Goal: Use online tool/utility: Utilize a website feature to perform a specific function

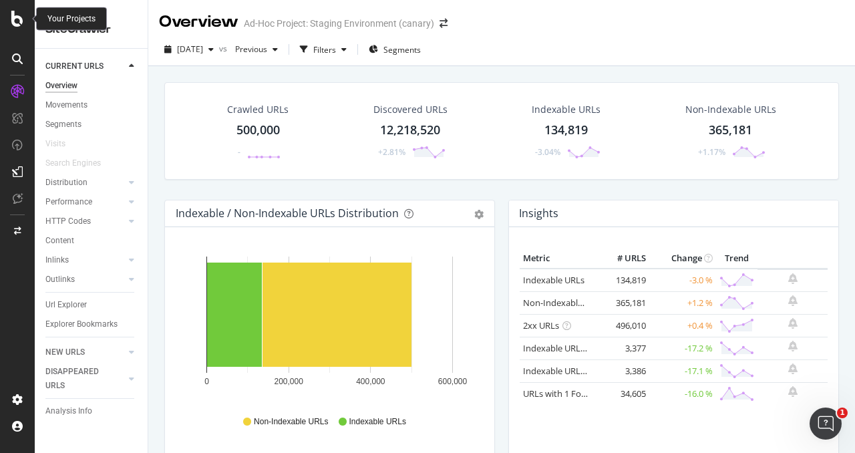
click at [13, 20] on icon at bounding box center [17, 19] width 12 height 16
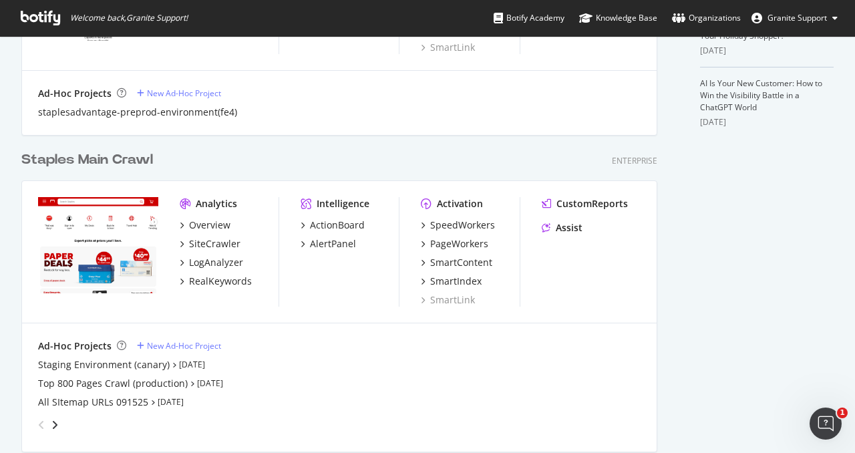
scroll to position [528, 0]
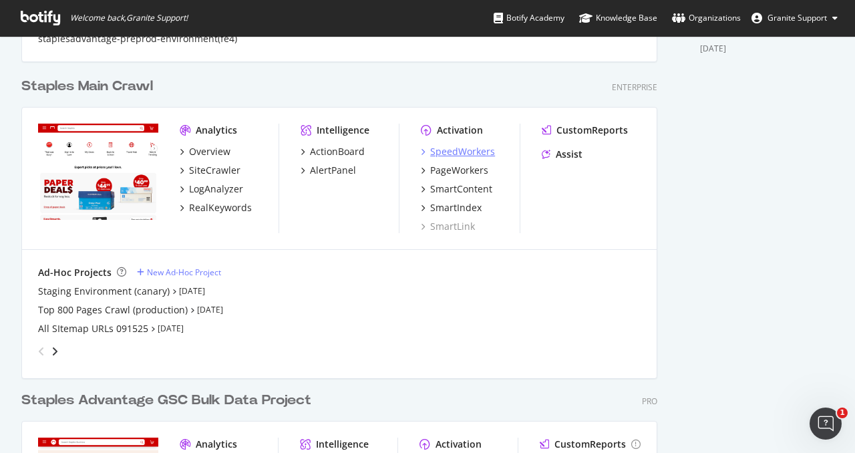
click at [474, 152] on div "SpeedWorkers" at bounding box center [462, 151] width 65 height 13
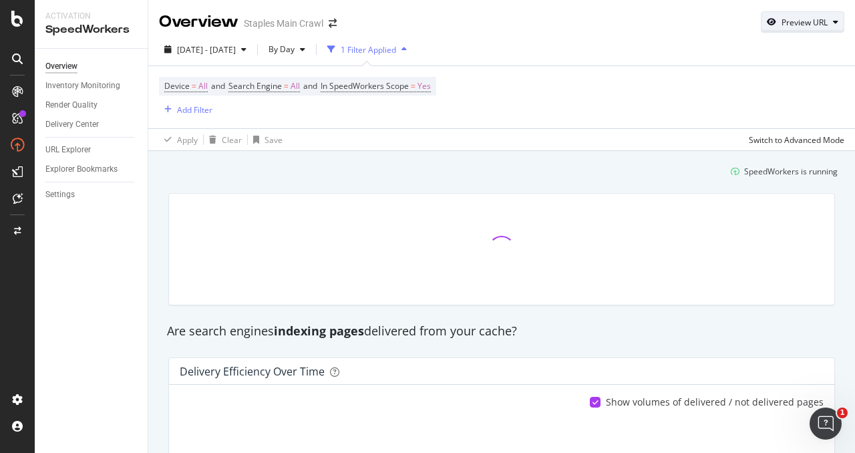
click at [810, 17] on div "Preview URL" at bounding box center [805, 22] width 46 height 11
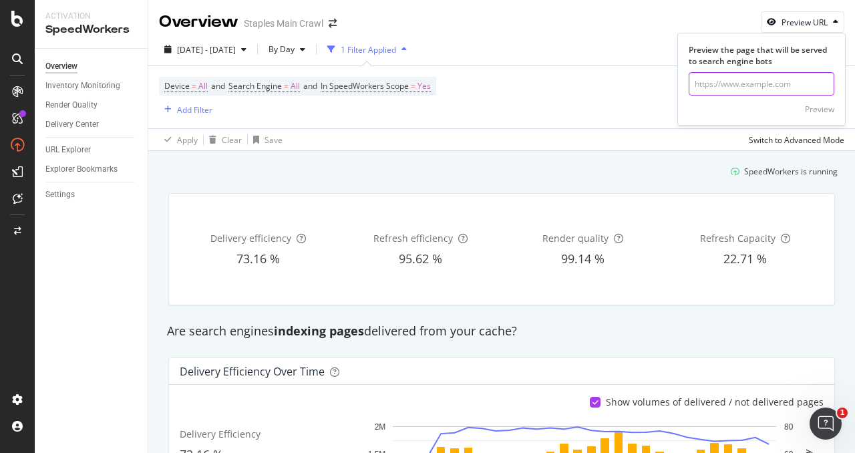
click at [723, 82] on input "url" at bounding box center [762, 83] width 146 height 23
paste input "https://www.staples.com/Pens/cat_CL110001"
type input "https://www.staples.com/Pens/cat_CL110001"
click at [822, 104] on div "Preview" at bounding box center [819, 109] width 29 height 11
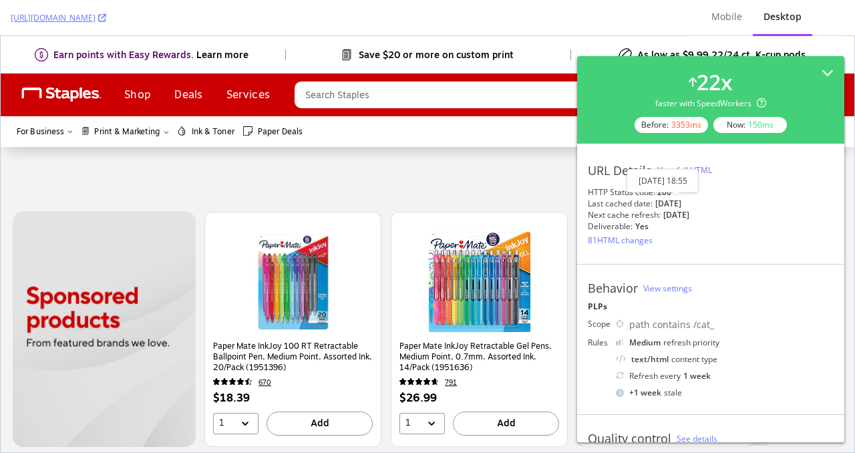
drag, startPoint x: 701, startPoint y: 203, endPoint x: 655, endPoint y: 204, distance: 46.1
click at [655, 204] on div "Last cached date: 3 days ago" at bounding box center [711, 203] width 246 height 11
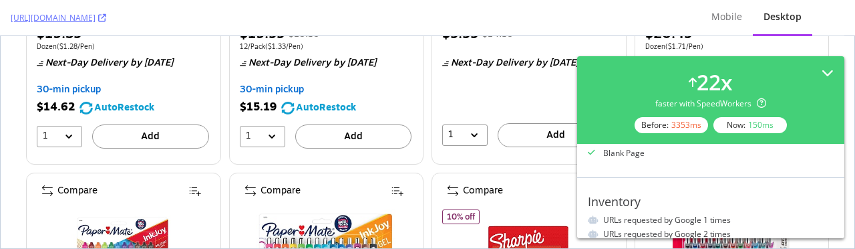
scroll to position [378, 0]
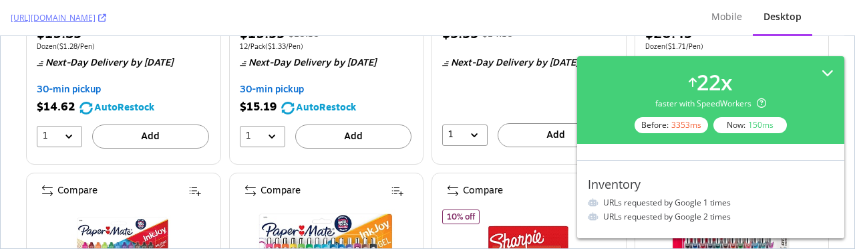
click at [772, 176] on div "Inventory" at bounding box center [711, 183] width 246 height 15
